Goal: Find specific page/section: Find specific page/section

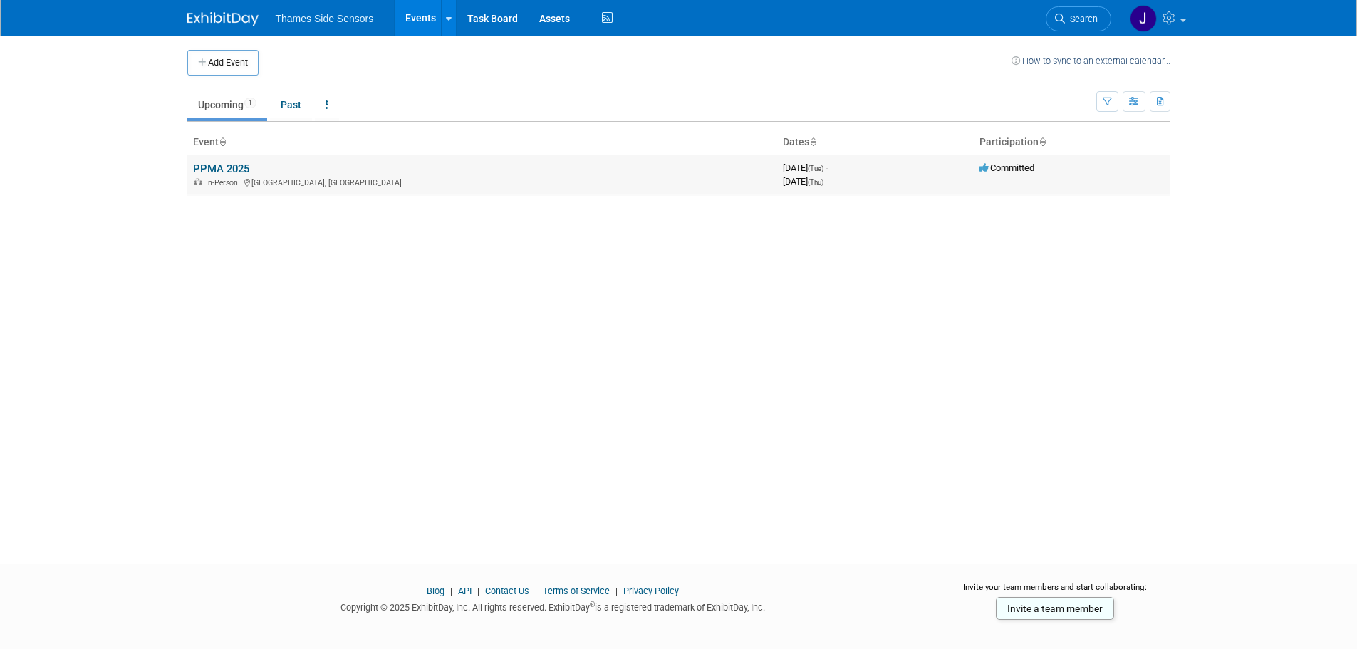
click at [219, 164] on link "PPMA 2025" at bounding box center [221, 168] width 56 height 13
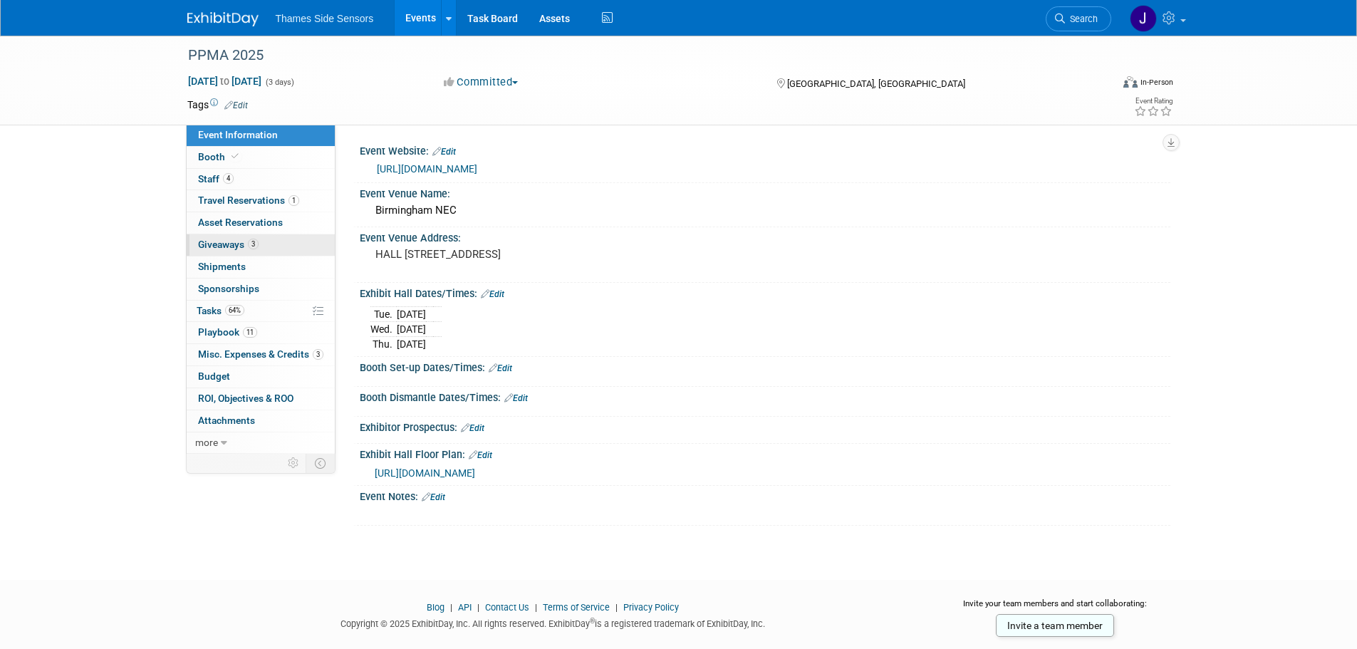
click at [226, 240] on span "Giveaways 3" at bounding box center [228, 244] width 61 height 11
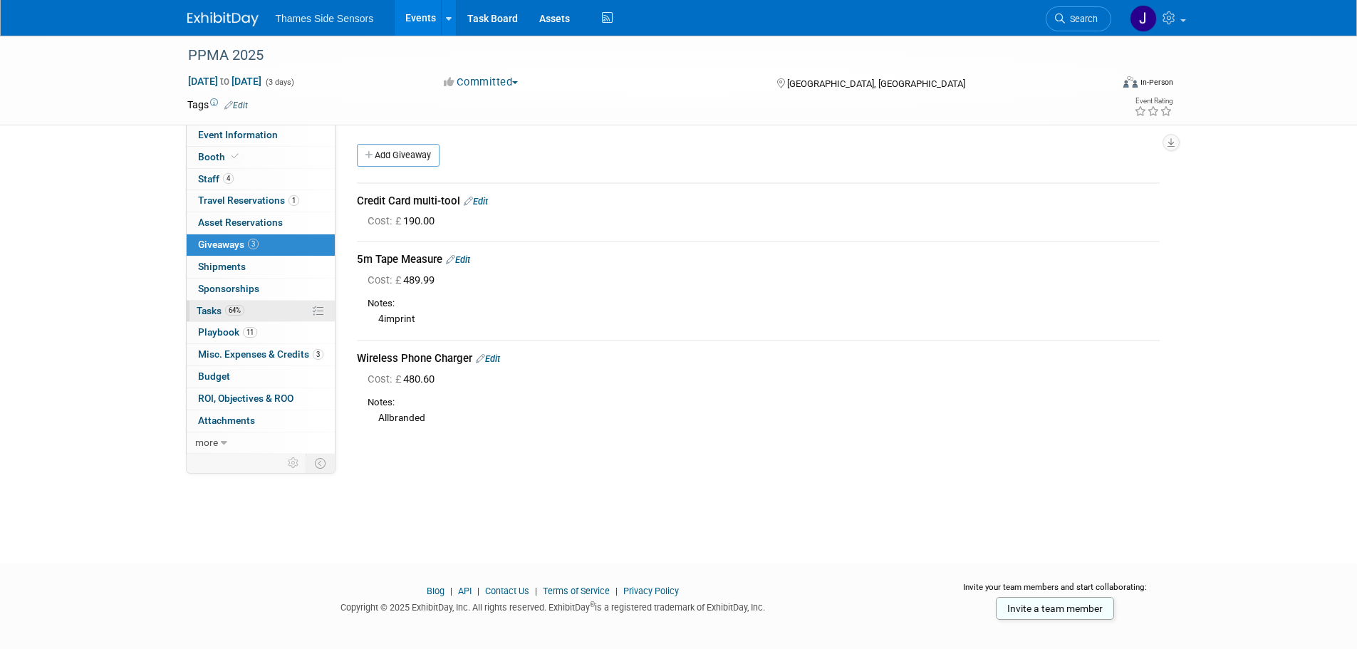
click at [261, 309] on link "64% Tasks 64%" at bounding box center [261, 310] width 148 height 21
